Goal: Task Accomplishment & Management: Complete application form

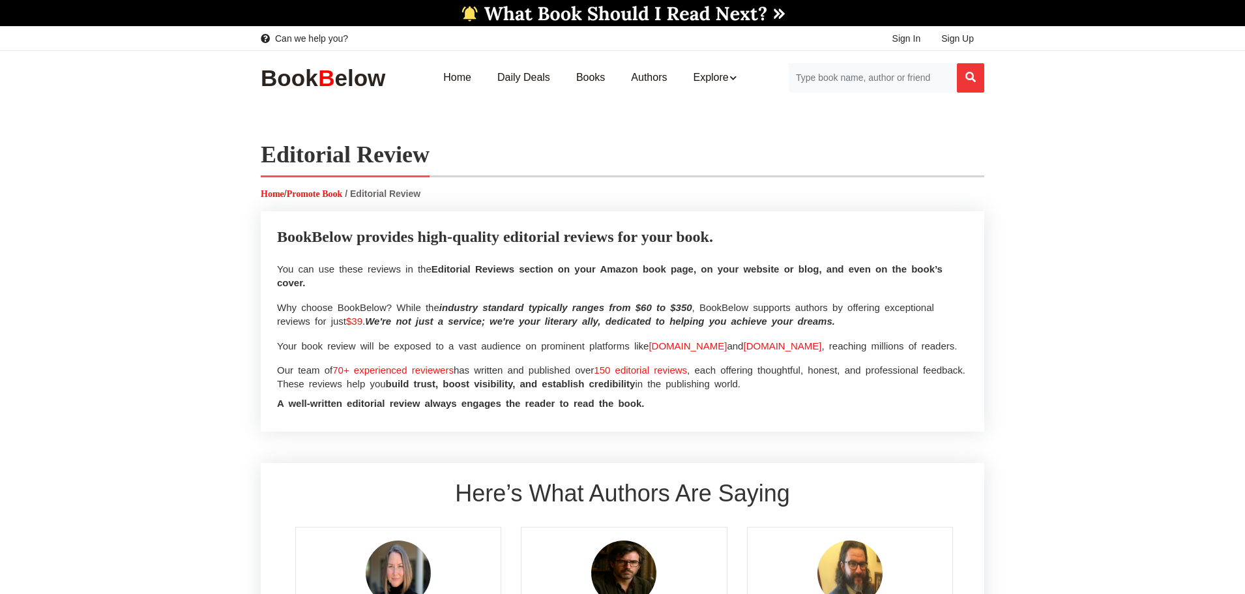
select select
click at [889, 34] on link "Sign In" at bounding box center [907, 38] width 50 height 23
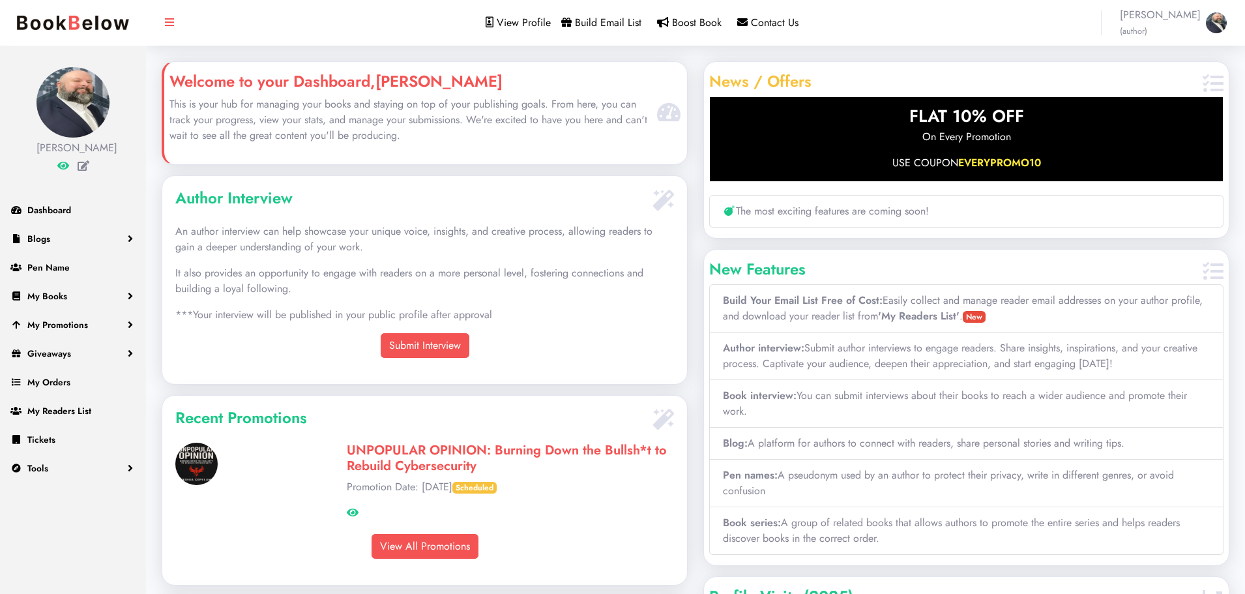
scroll to position [651640, 651417]
click at [449, 347] on link "Submit Interview" at bounding box center [425, 345] width 89 height 25
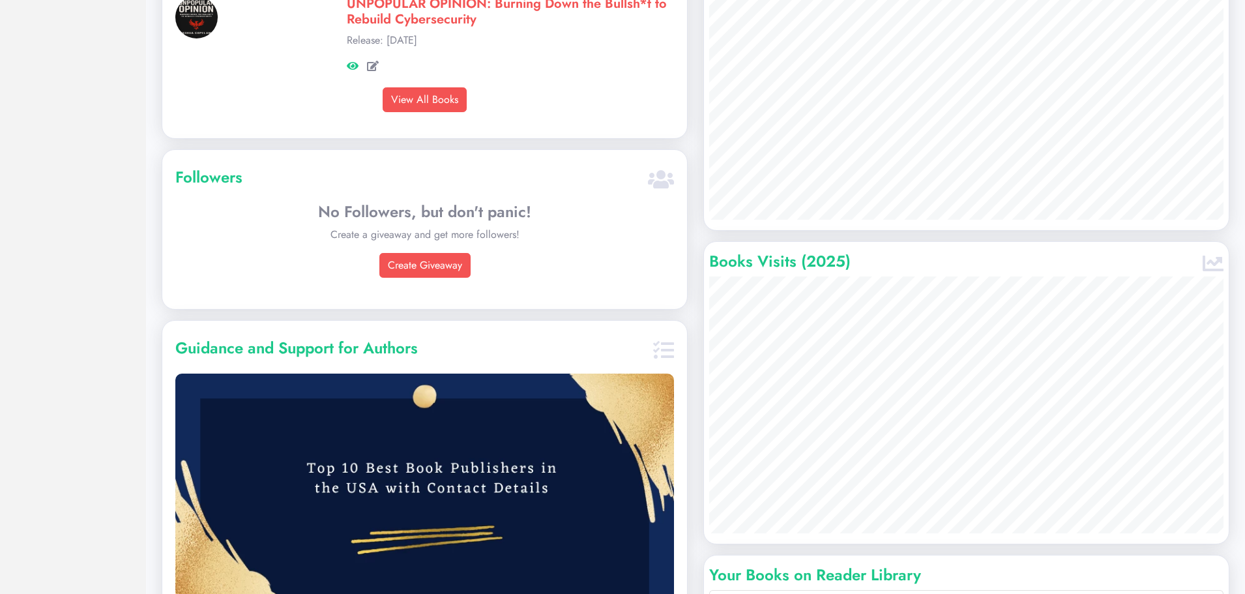
scroll to position [717, 0]
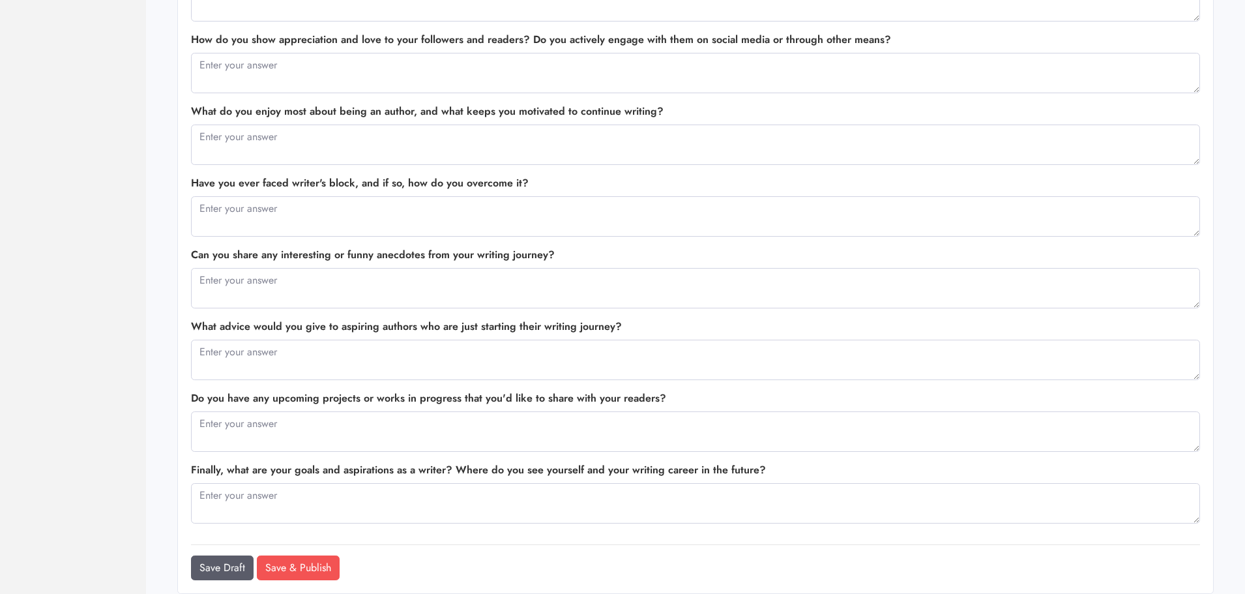
scroll to position [216, 0]
